Goal: Find specific page/section: Find specific page/section

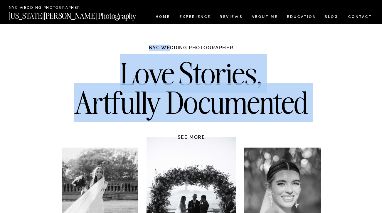
drag, startPoint x: 172, startPoint y: 48, endPoint x: 256, endPoint y: 49, distance: 84.7
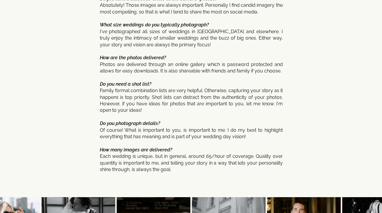
scroll to position [3181, 0]
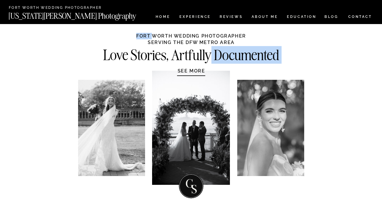
drag, startPoint x: 152, startPoint y: 37, endPoint x: 221, endPoint y: 48, distance: 69.4
click at [216, 47] on div "Love Stories, Artfully Documented Fort Worth WEDDING PHOTOGRAPHER ServIng The D…" at bounding box center [191, 114] width 353 height 180
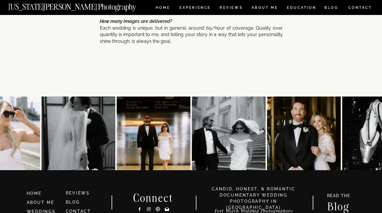
scroll to position [3017, 0]
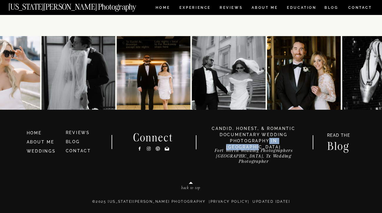
drag, startPoint x: 264, startPoint y: 140, endPoint x: 297, endPoint y: 141, distance: 32.9
click at [297, 141] on h3 "candid, honest, & romantic Documentary Wedding photography in [GEOGRAPHIC_DATA]" at bounding box center [254, 135] width 99 height 19
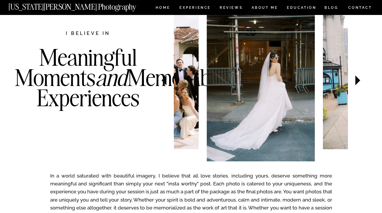
scroll to position [216, 0]
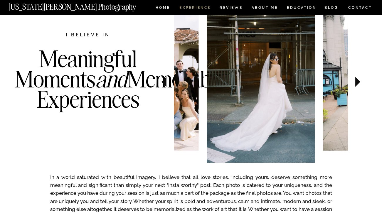
click at [196, 8] on nav "Experience" at bounding box center [195, 8] width 31 height 5
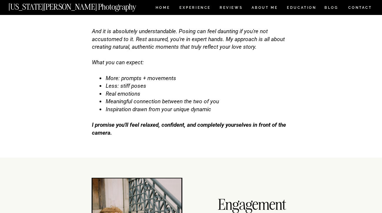
scroll to position [2511, 0]
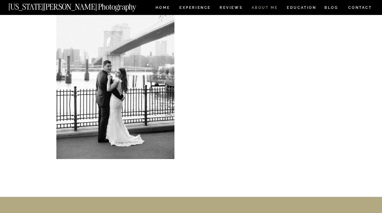
click at [266, 7] on nav "ABOUT ME" at bounding box center [265, 8] width 27 height 5
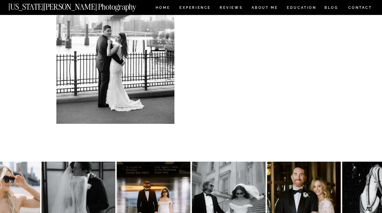
scroll to position [1305, 0]
